Goal: Task Accomplishment & Management: Manage account settings

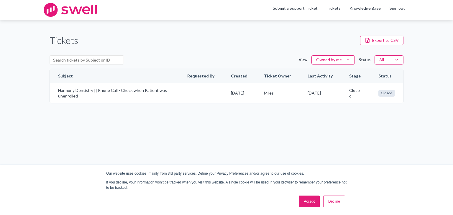
click at [306, 204] on link "Accept" at bounding box center [309, 202] width 21 height 12
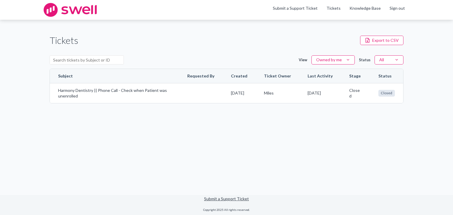
click at [67, 46] on h1 "Tickets" at bounding box center [64, 40] width 29 height 13
click at [369, 7] on link "Knowledge Base" at bounding box center [364, 8] width 31 height 6
click at [294, 9] on link "Submit a Support Ticket" at bounding box center [295, 8] width 45 height 5
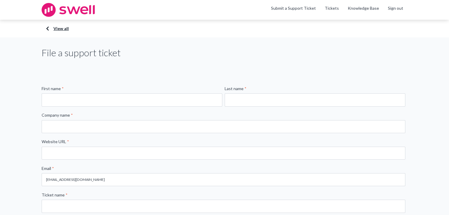
click at [57, 29] on link "View all" at bounding box center [224, 29] width 354 height 6
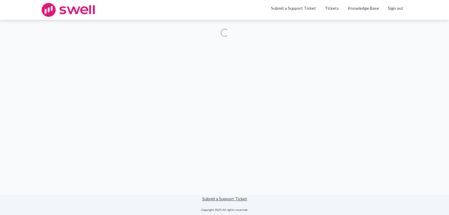
click at [48, 9] on img at bounding box center [68, 10] width 53 height 14
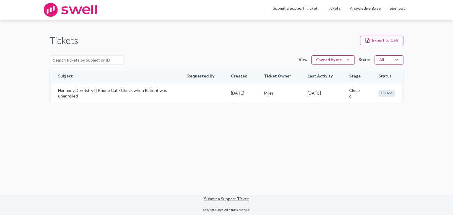
click at [352, 58] on html "Skip to content Skip to tickets Menu Submit a Support Ticket Tickets Knowledge …" at bounding box center [226, 107] width 453 height 215
click at [329, 79] on div "Owned by organization" at bounding box center [331, 79] width 47 height 8
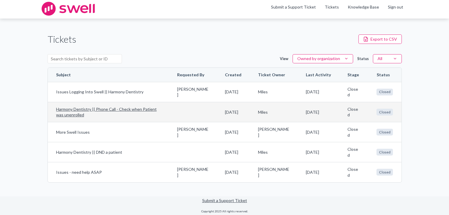
scroll to position [2, 0]
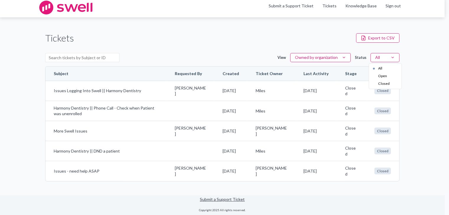
click at [385, 55] on html "Skip to content Skip to tickets Menu Submit a Support Ticket Tickets Knowledge …" at bounding box center [224, 105] width 449 height 215
click at [421, 49] on html "Skip to content Skip to tickets Menu Submit a Support Ticket Tickets Knowledge …" at bounding box center [226, 105] width 453 height 215
